Goal: Information Seeking & Learning: Learn about a topic

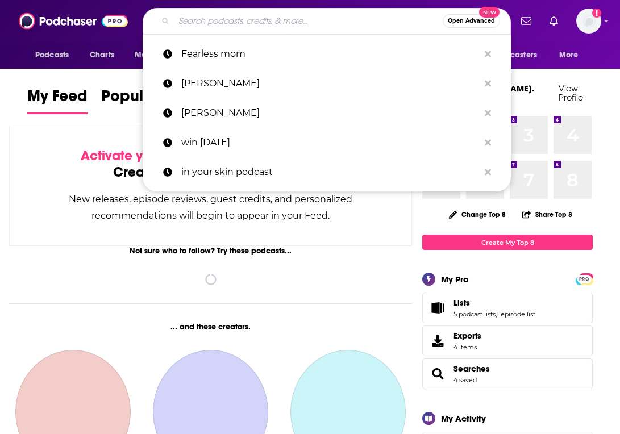
click at [324, 25] on input "Search podcasts, credits, & more..." at bounding box center [308, 21] width 269 height 18
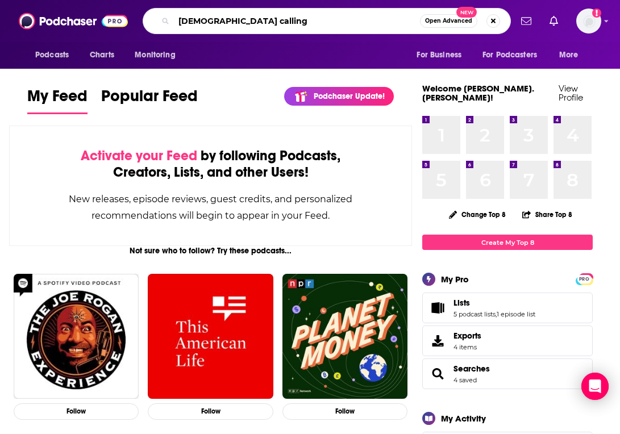
type input "[DEMOGRAPHIC_DATA] calling"
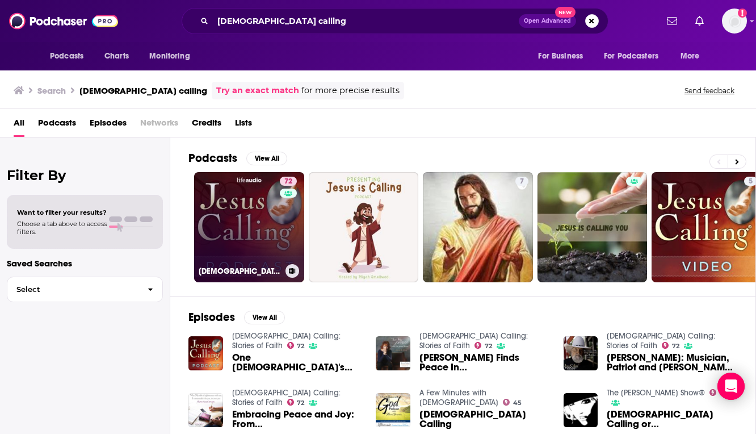
click at [247, 201] on link "72 [DEMOGRAPHIC_DATA] Calling: Stories of Faith" at bounding box center [249, 227] width 110 height 110
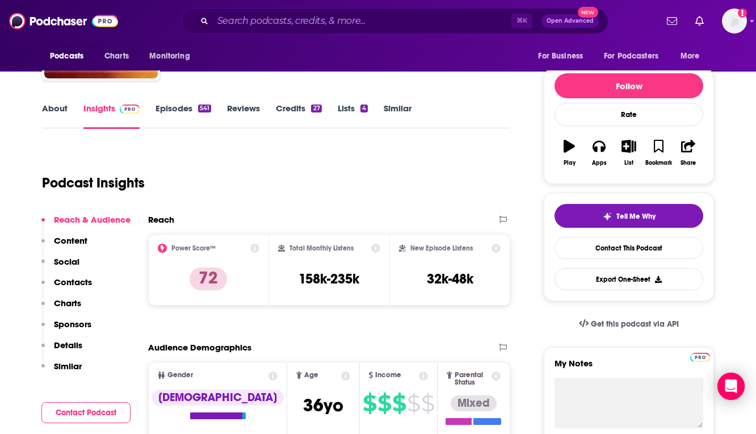
scroll to position [114, 0]
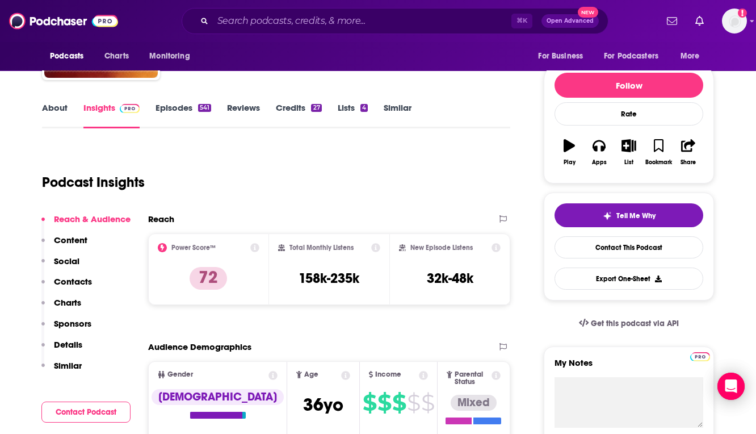
click at [178, 101] on div "About Insights Episodes 541 Reviews Credits 27 Lists 4 Similar" at bounding box center [276, 115] width 469 height 28
click at [176, 107] on link "Episodes 541" at bounding box center [184, 115] width 56 height 26
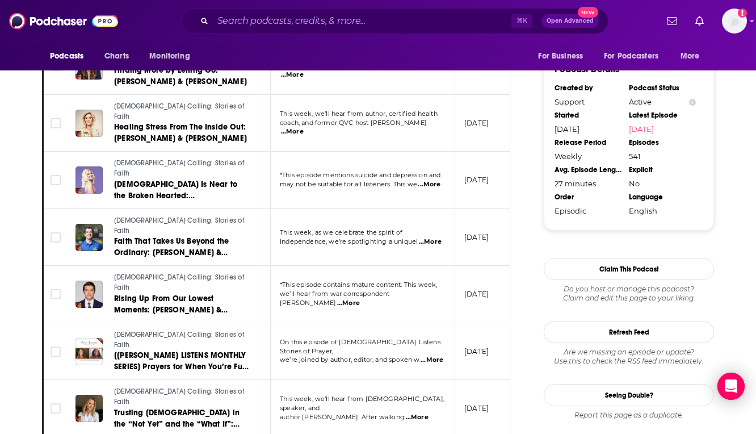
scroll to position [1210, 0]
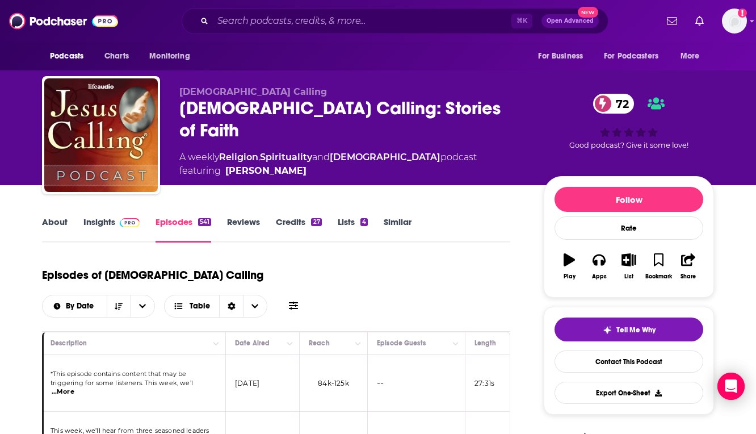
scroll to position [0, 0]
